Goal: Complete application form

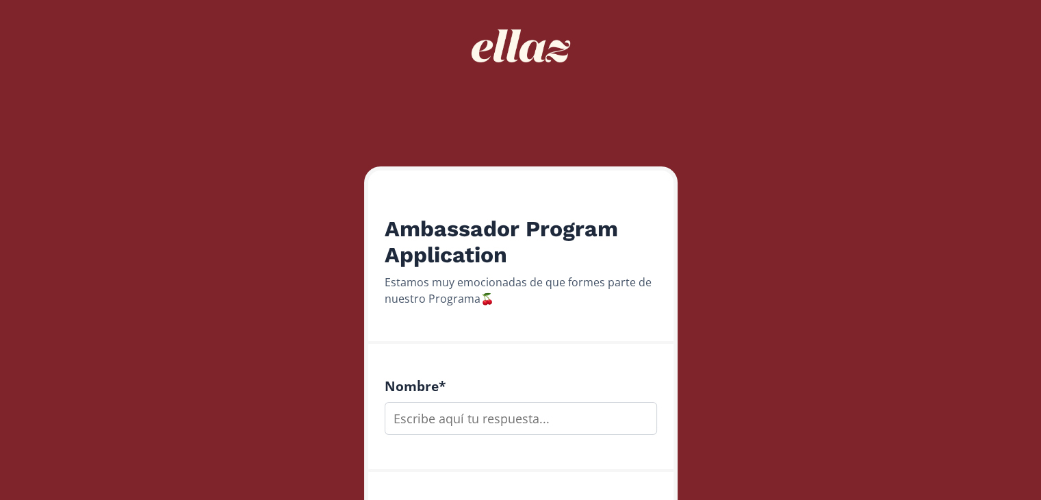
scroll to position [64, 0]
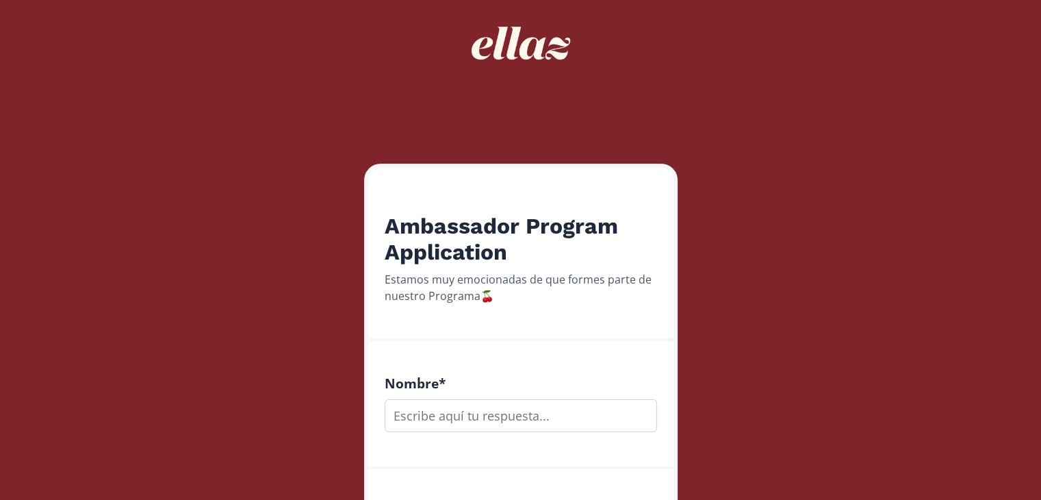
click at [516, 414] on input "text" at bounding box center [521, 415] width 273 height 33
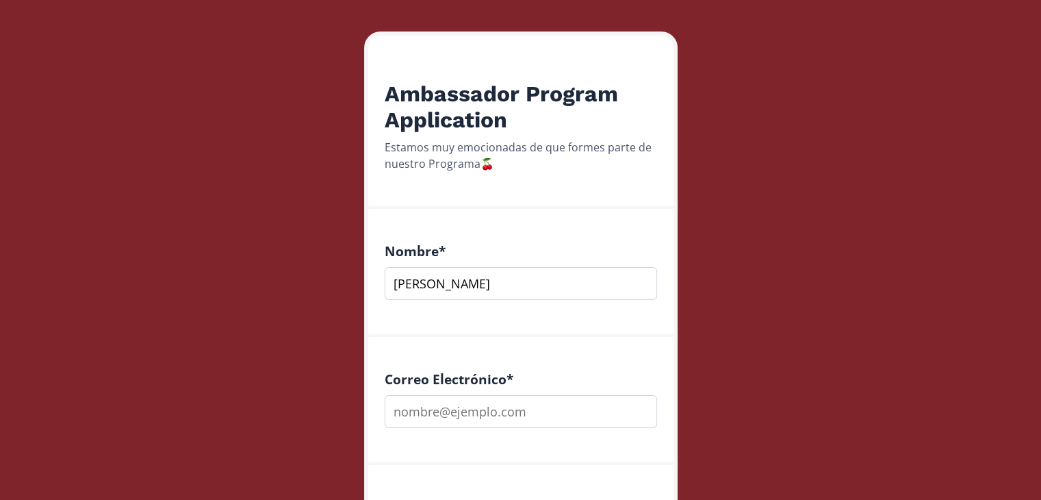
scroll to position [198, 0]
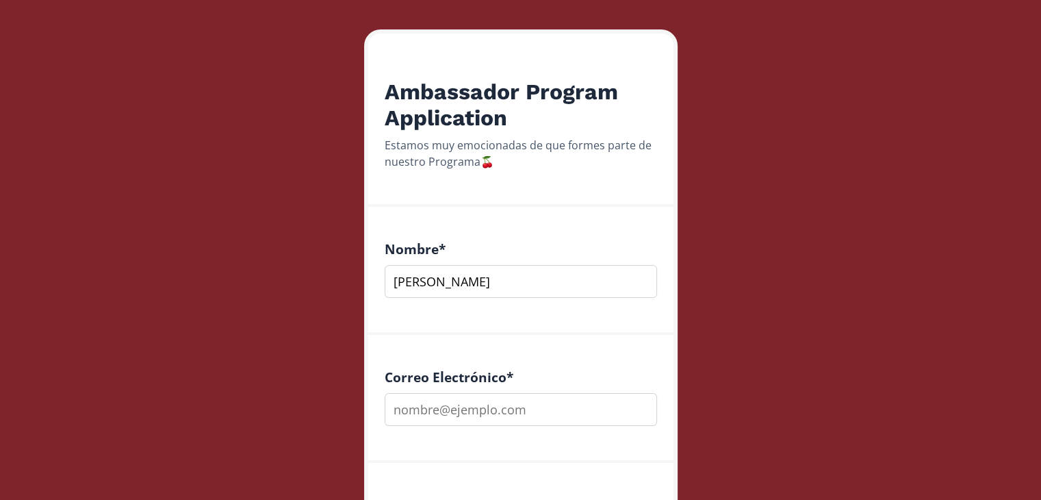
type input "[PERSON_NAME]"
click at [516, 414] on input "email" at bounding box center [521, 409] width 273 height 33
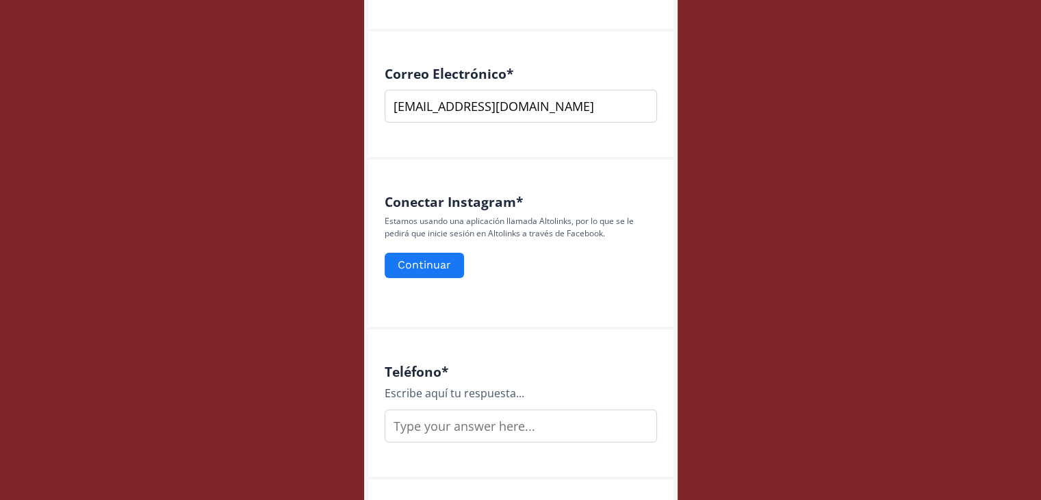
scroll to position [516, 0]
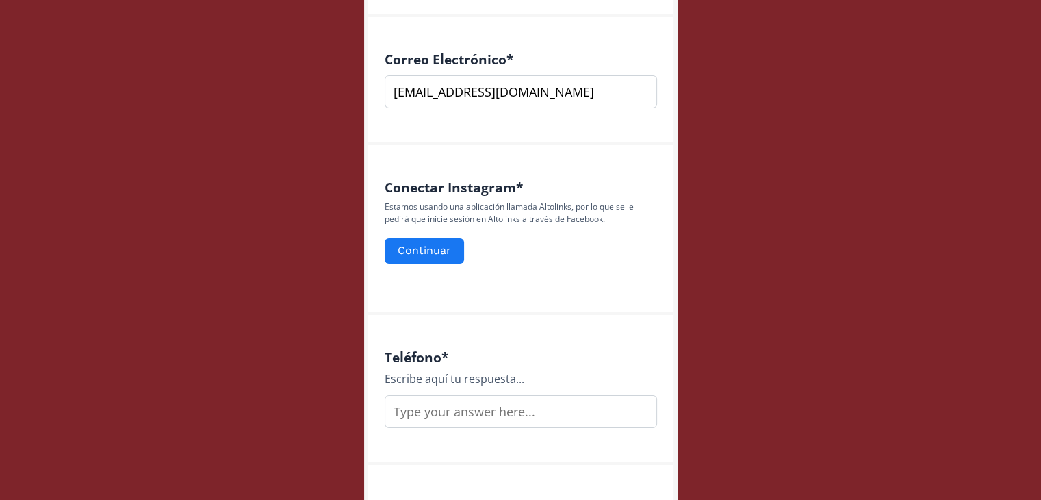
type input "[EMAIL_ADDRESS][DOMAIN_NAME]"
click at [516, 414] on input "text" at bounding box center [521, 411] width 273 height 33
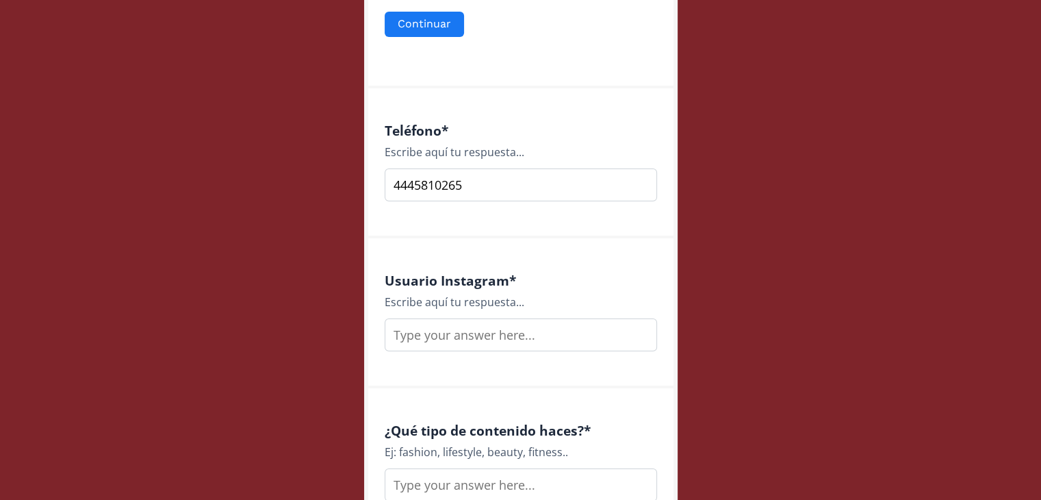
scroll to position [781, 0]
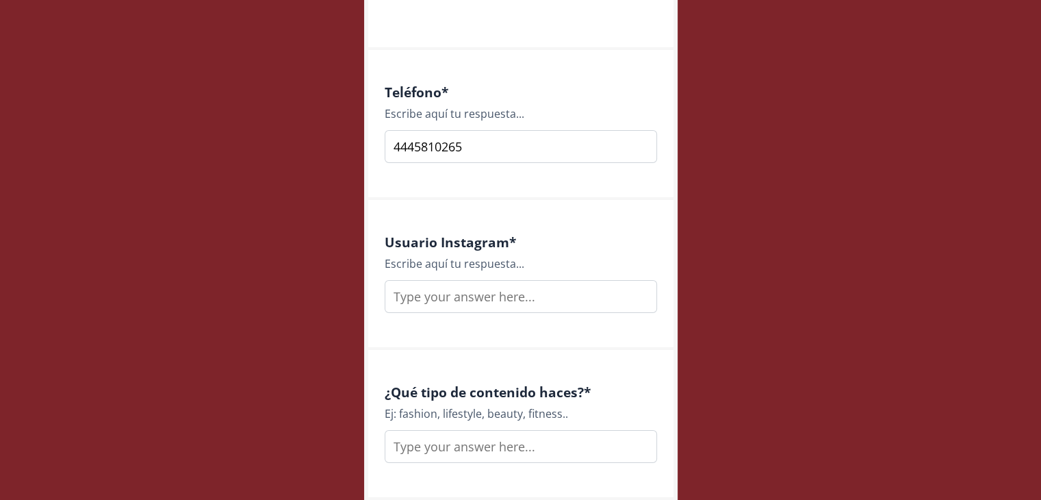
type input "4445810265"
click at [515, 303] on input "text" at bounding box center [521, 296] width 273 height 33
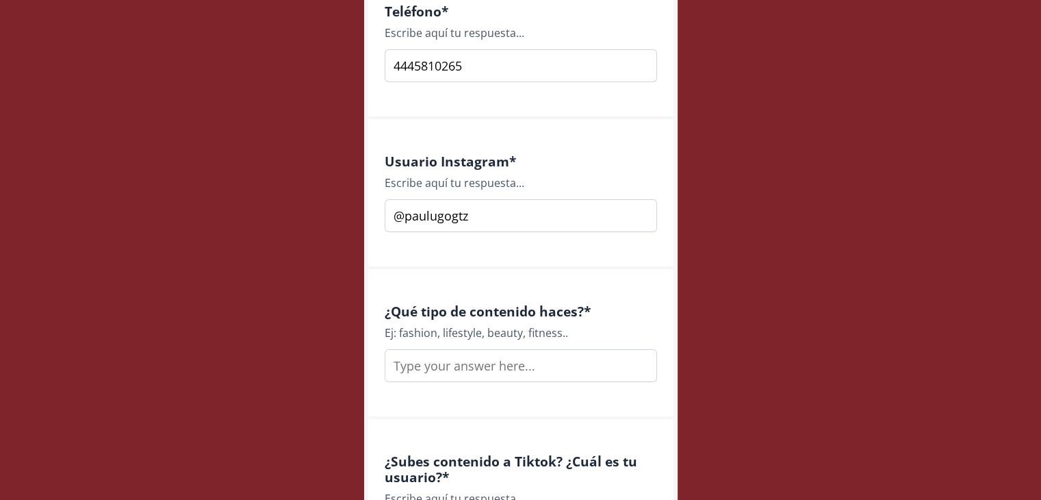
scroll to position [865, 0]
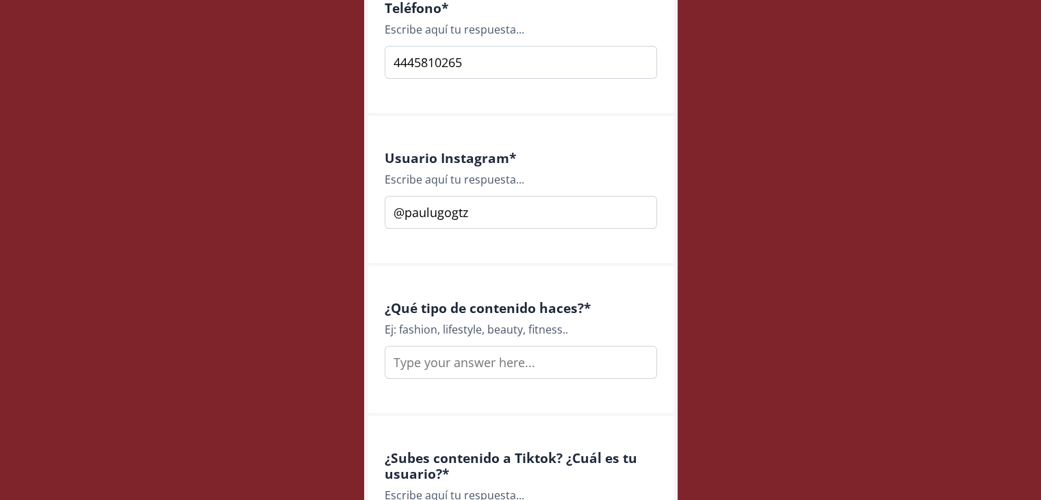
type input "@paulugogtz"
click at [515, 362] on input "text" at bounding box center [521, 362] width 273 height 33
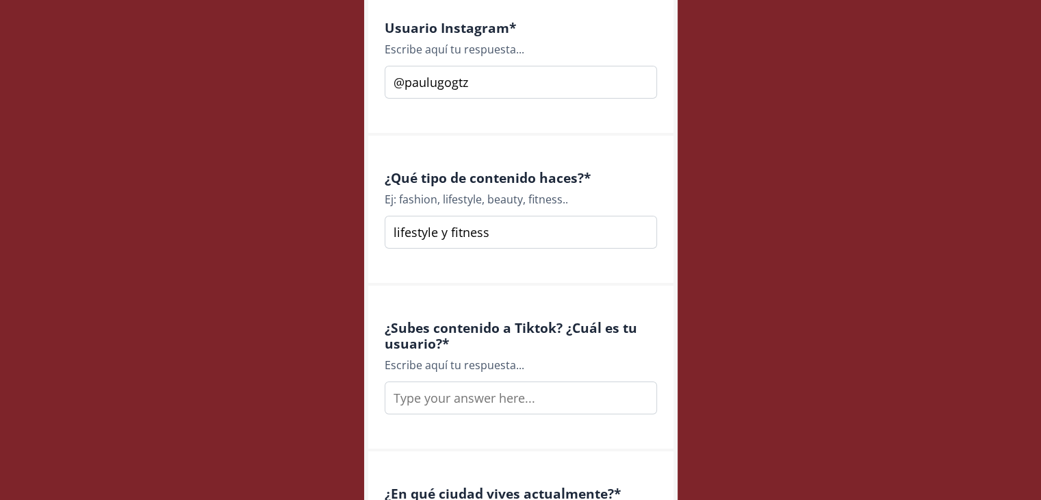
scroll to position [1026, 0]
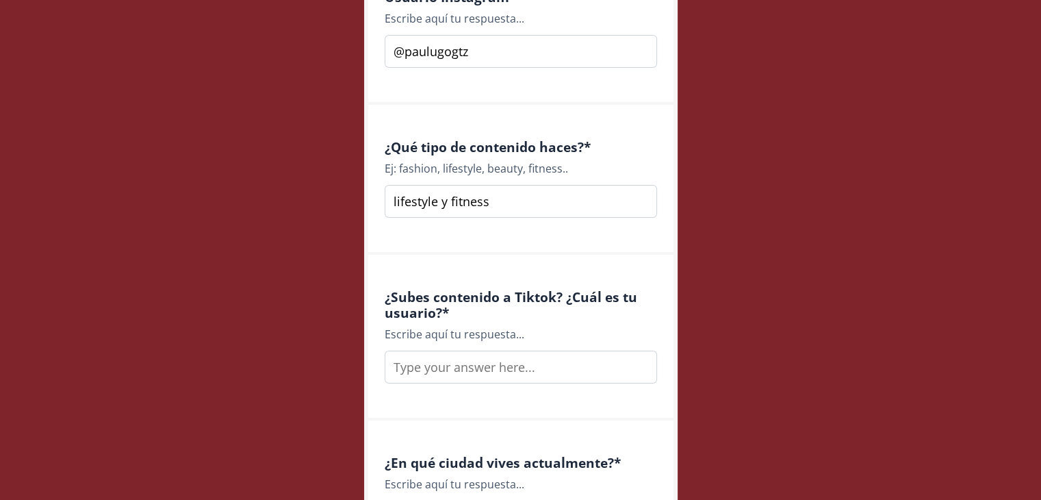
type input "lifestyle y fitness"
click at [515, 375] on input "text" at bounding box center [521, 367] width 273 height 33
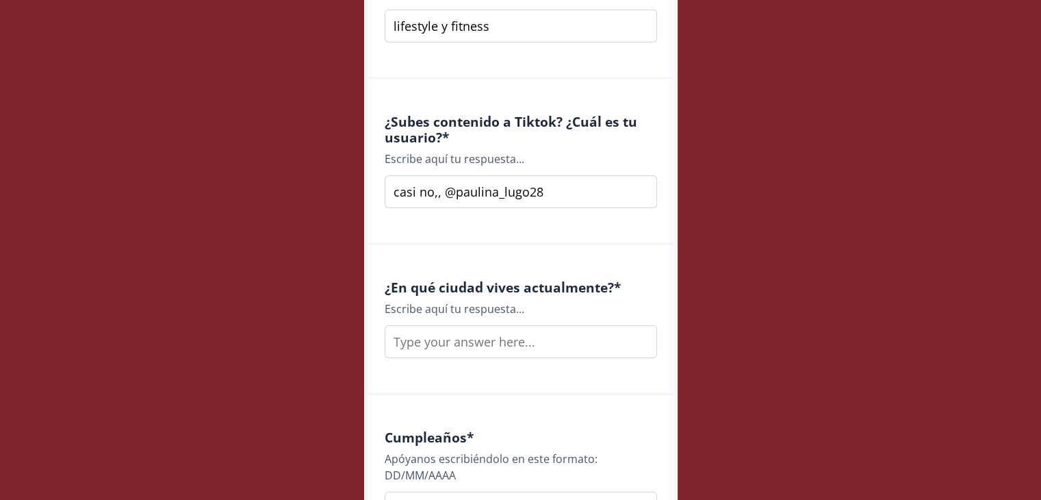
scroll to position [1203, 0]
type input "casi no,, @paulina_lugo28"
click at [529, 346] on input "text" at bounding box center [521, 339] width 273 height 33
type input "s"
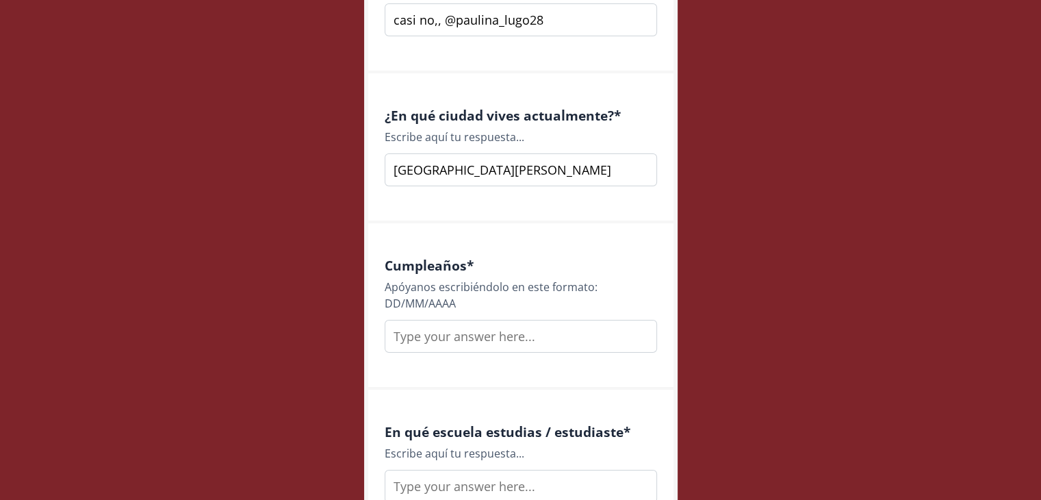
scroll to position [1383, 0]
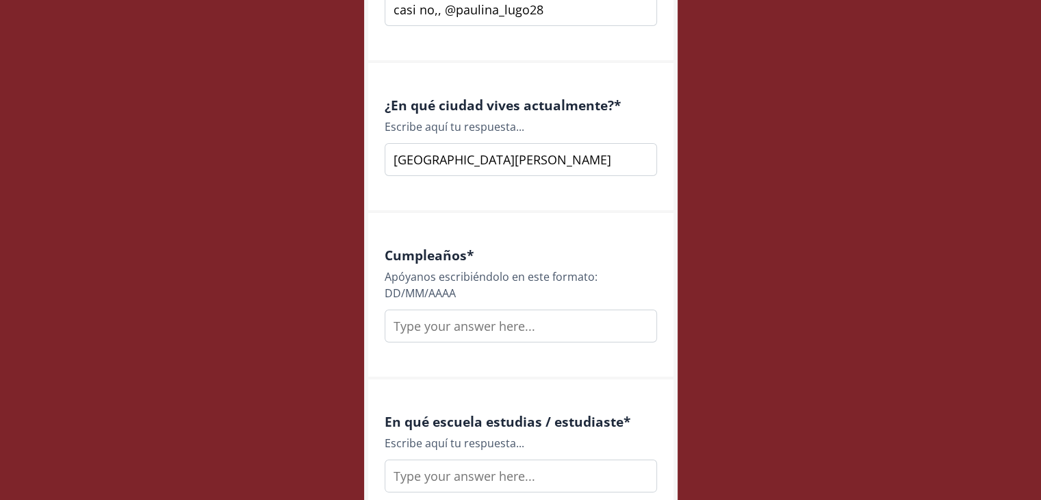
type input "[GEOGRAPHIC_DATA][PERSON_NAME]"
click at [537, 326] on input "text" at bounding box center [521, 325] width 273 height 33
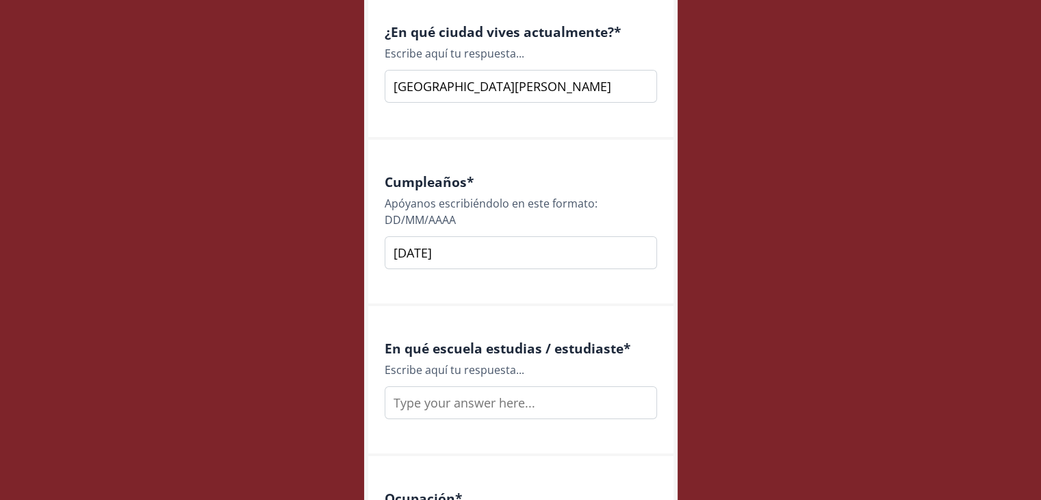
scroll to position [1506, 0]
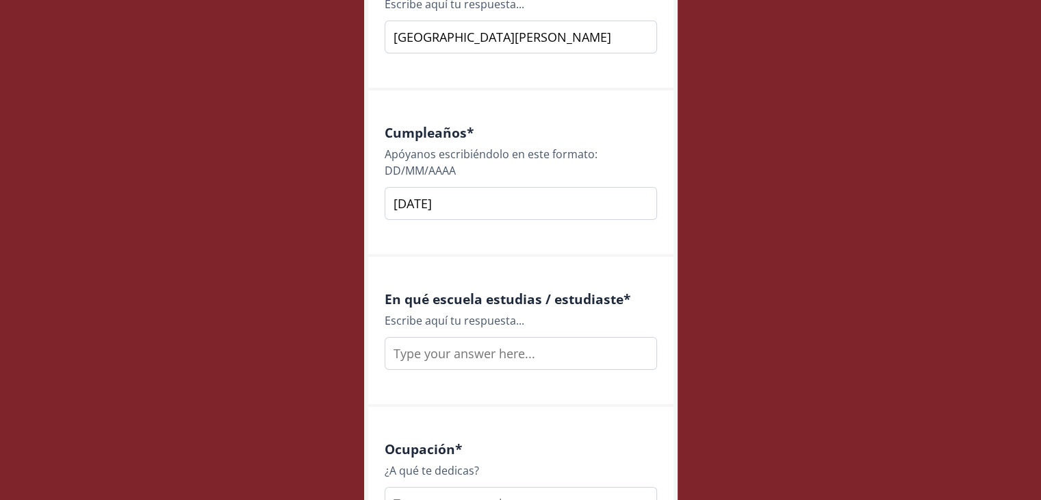
type input "[DATE]"
click at [537, 347] on input "text" at bounding box center [521, 353] width 273 height 33
type input "i"
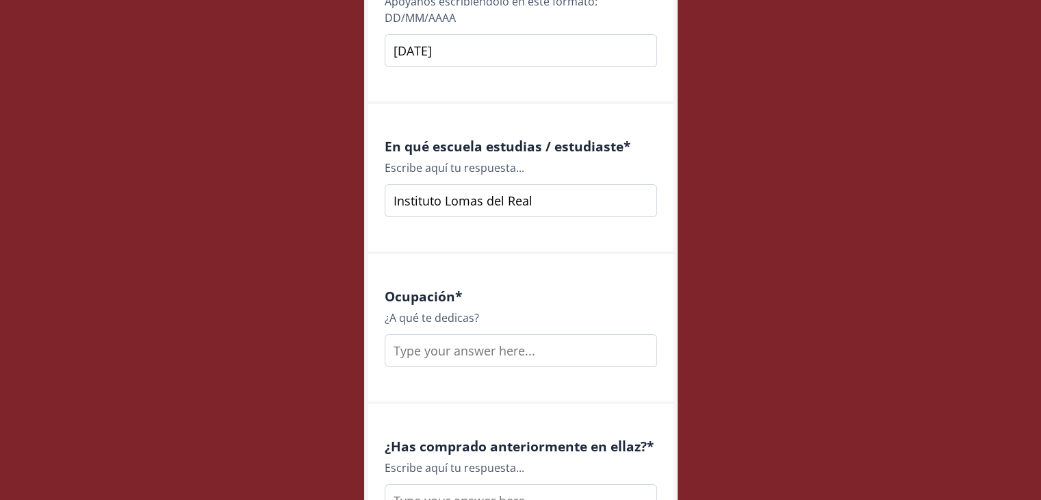
type input "Instituto Lomas del Real"
click at [532, 356] on input "text" at bounding box center [521, 350] width 273 height 33
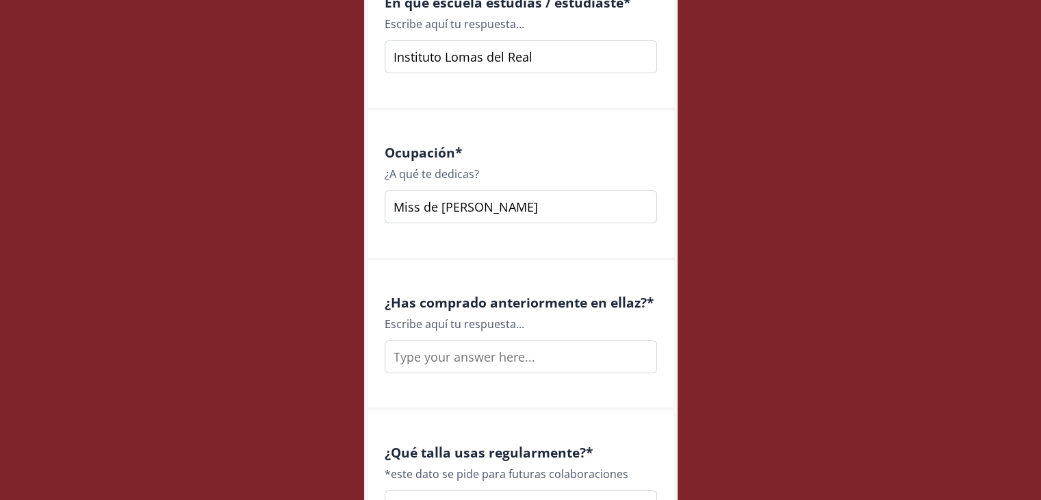
scroll to position [1812, 0]
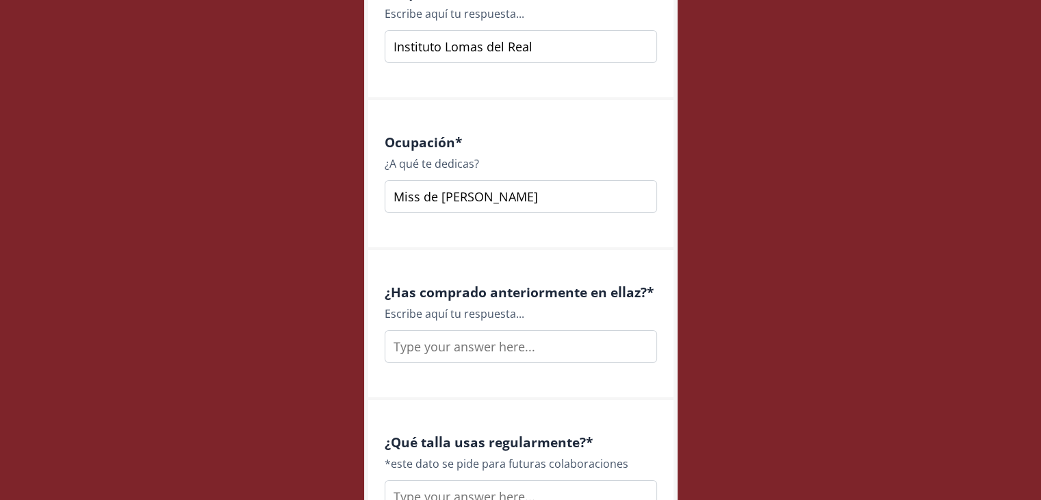
type input "Miss de [PERSON_NAME]"
click at [548, 348] on input "text" at bounding box center [521, 346] width 273 height 33
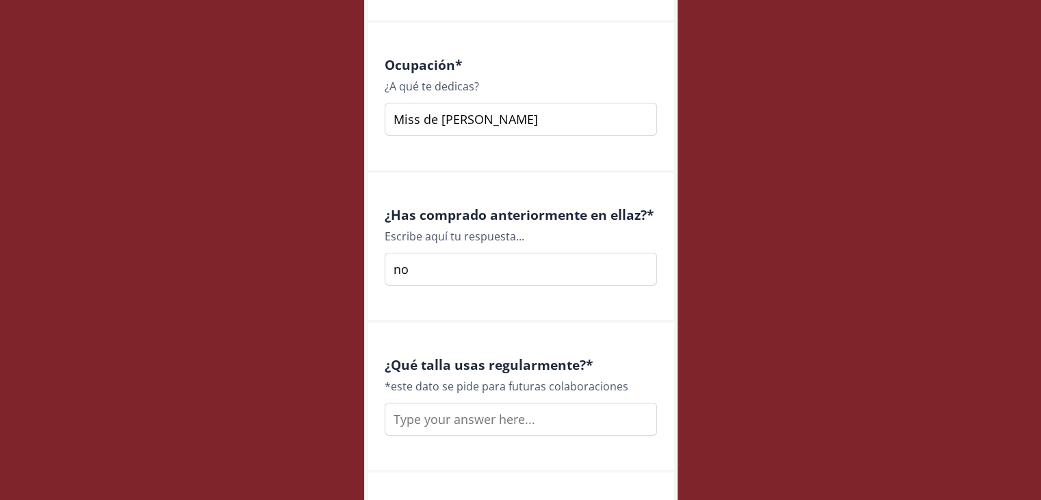
scroll to position [1920, 0]
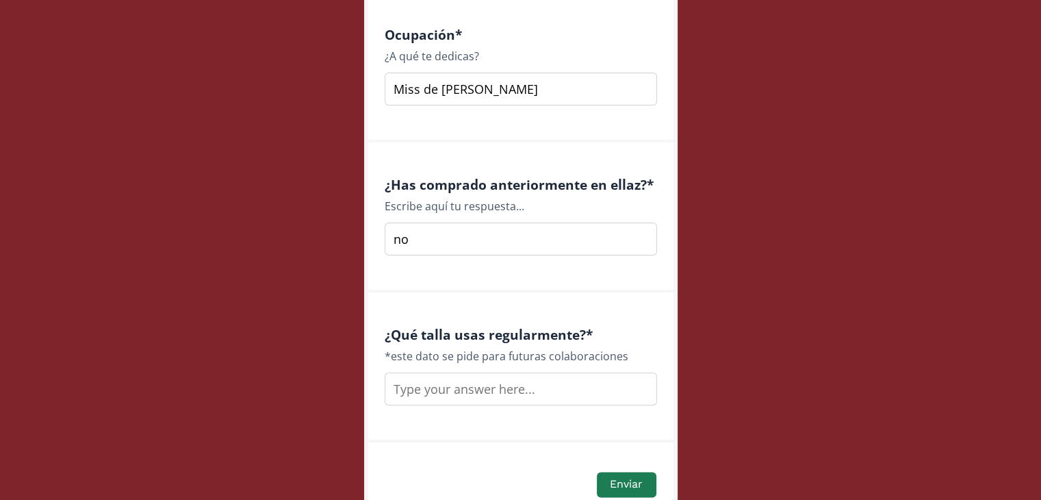
type input "no"
click at [544, 388] on input "text" at bounding box center [521, 388] width 273 height 33
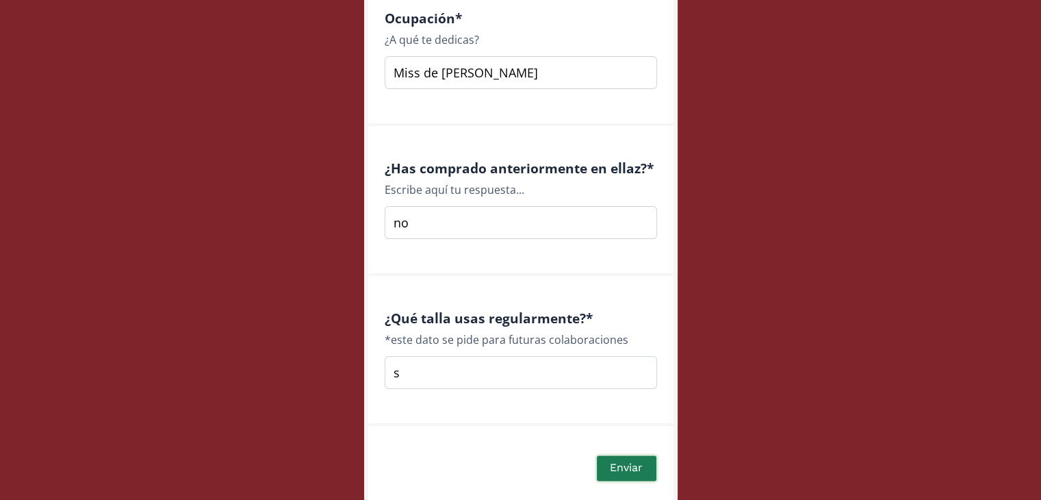
type input "s"
click at [641, 469] on button "Enviar" at bounding box center [626, 467] width 63 height 29
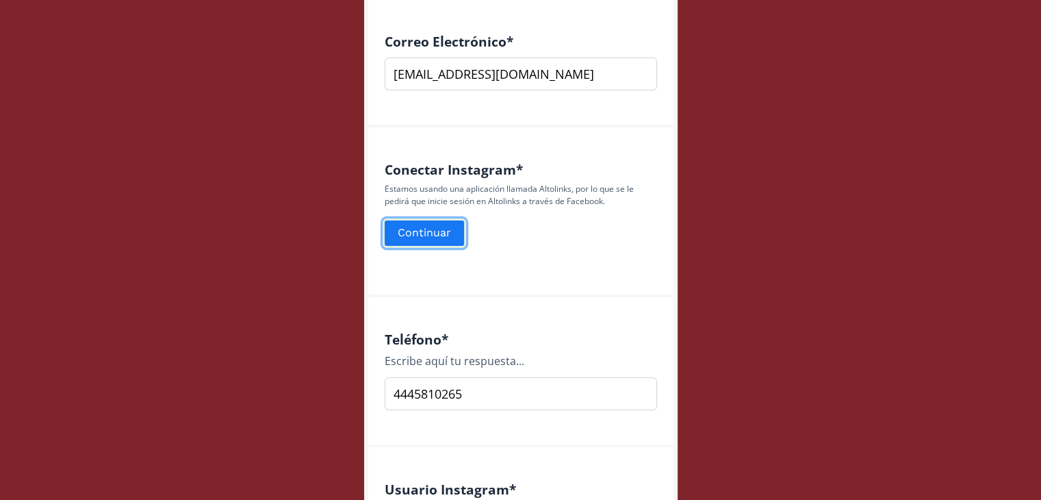
click at [434, 240] on button "Continuar" at bounding box center [425, 232] width 84 height 29
